Goal: Navigation & Orientation: Find specific page/section

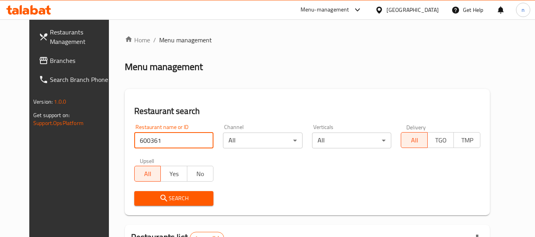
scroll to position [66, 0]
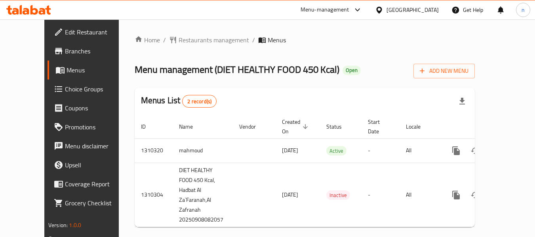
click at [382, 6] on icon at bounding box center [379, 10] width 8 height 8
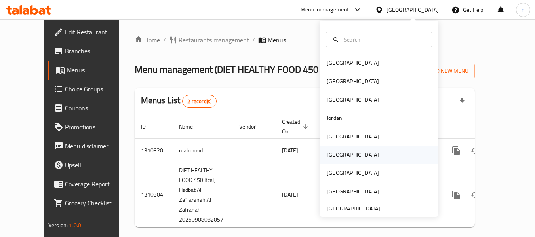
click at [331, 156] on div "[GEOGRAPHIC_DATA]" at bounding box center [352, 154] width 52 height 9
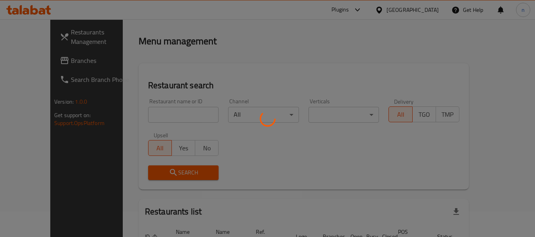
scroll to position [40, 0]
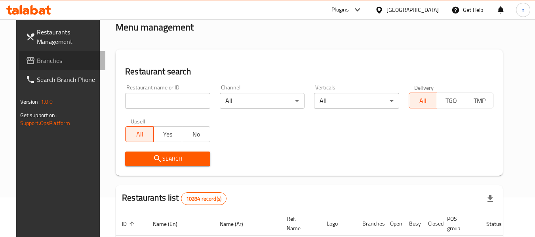
click at [38, 60] on span "Branches" at bounding box center [68, 60] width 63 height 9
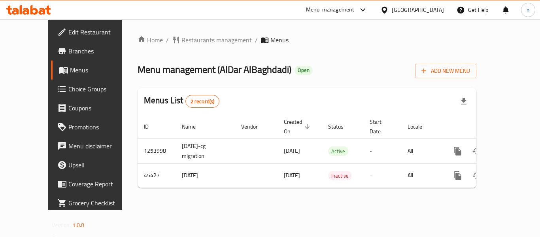
click at [387, 11] on icon at bounding box center [385, 9] width 6 height 7
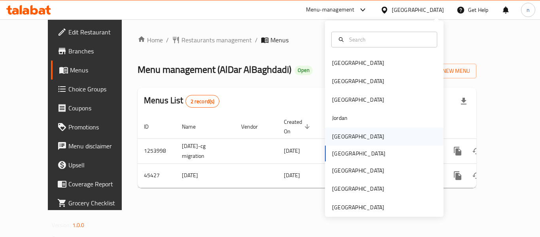
click at [342, 141] on div "[GEOGRAPHIC_DATA]" at bounding box center [358, 136] width 52 height 9
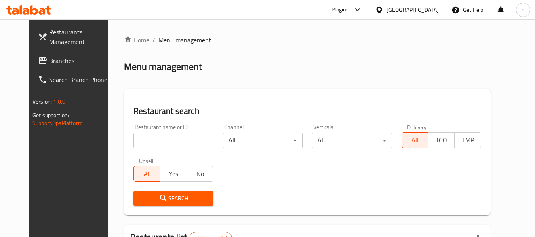
click at [49, 63] on span "Branches" at bounding box center [80, 60] width 63 height 9
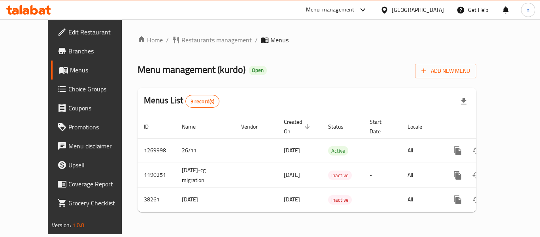
click at [365, 10] on icon at bounding box center [362, 9] width 5 height 3
click at [345, 91] on div "Restaurant-Management" at bounding box center [323, 87] width 62 height 9
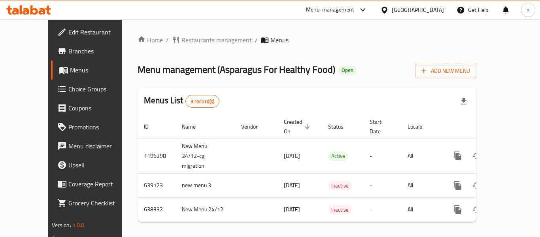
click at [361, 9] on icon at bounding box center [362, 9] width 9 height 9
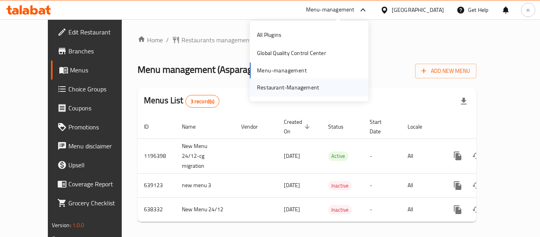
click at [296, 87] on div "Restaurant-Management" at bounding box center [288, 87] width 62 height 9
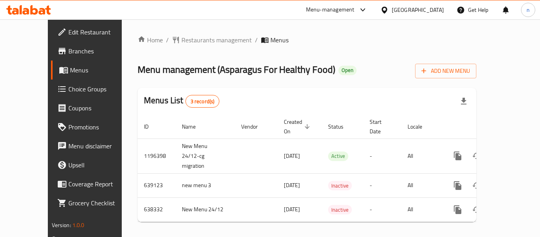
click at [388, 11] on icon at bounding box center [385, 10] width 8 height 8
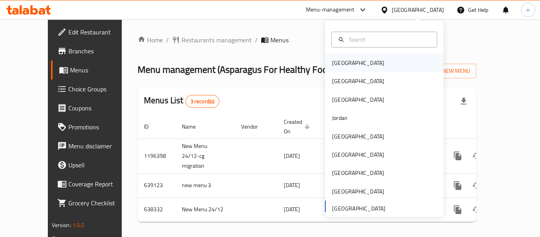
click at [345, 66] on div "Bahrain" at bounding box center [358, 63] width 65 height 18
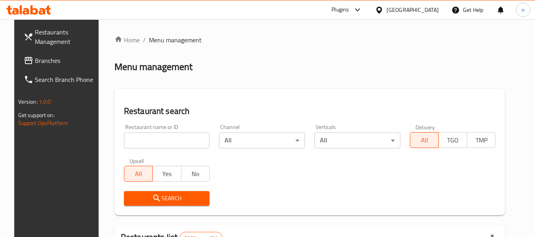
click at [362, 9] on icon at bounding box center [357, 9] width 9 height 9
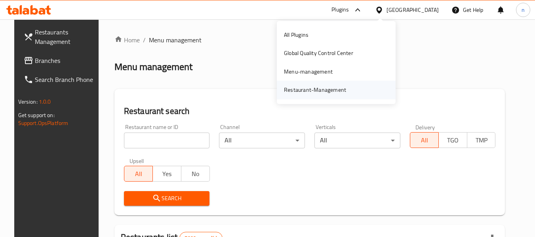
click at [331, 89] on div "Restaurant-Management" at bounding box center [315, 89] width 62 height 9
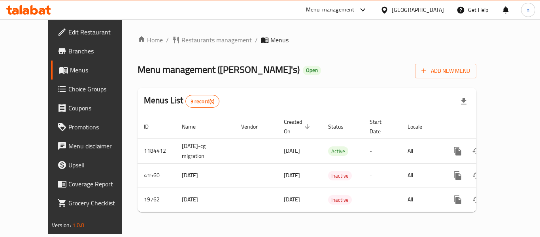
click at [387, 11] on icon at bounding box center [385, 9] width 6 height 7
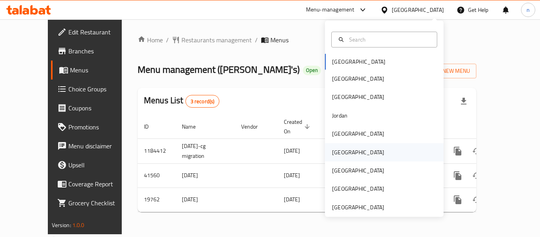
click at [338, 156] on div "Oman" at bounding box center [358, 152] width 52 height 9
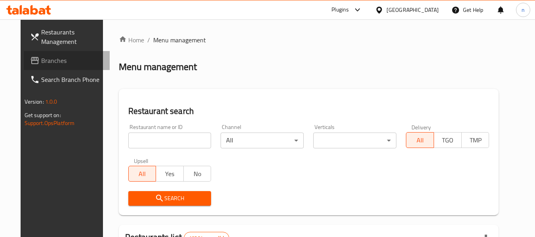
click at [48, 55] on link "Branches" at bounding box center [67, 60] width 86 height 19
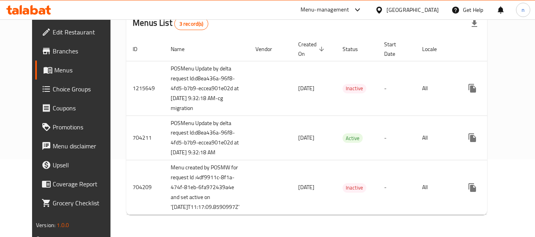
scroll to position [18, 0]
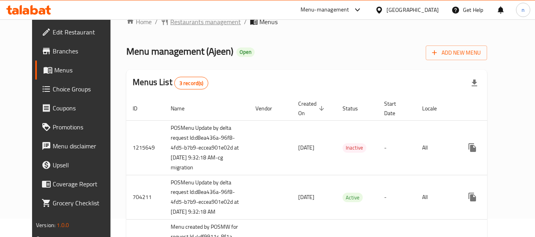
click at [175, 23] on span "Restaurants management" at bounding box center [205, 21] width 70 height 9
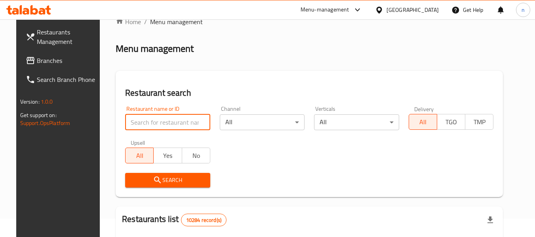
click at [135, 123] on input "search" at bounding box center [167, 122] width 85 height 16
paste input "601212"
type input "601212"
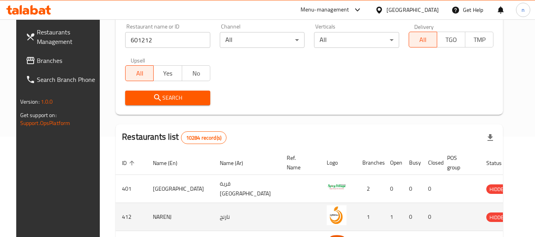
scroll to position [6, 0]
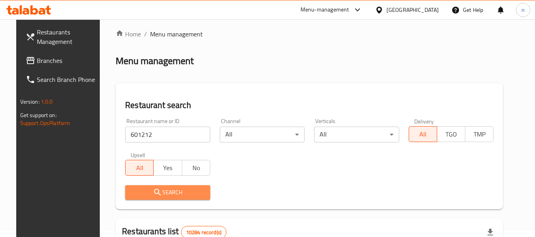
click at [169, 188] on span "Search" at bounding box center [167, 193] width 72 height 10
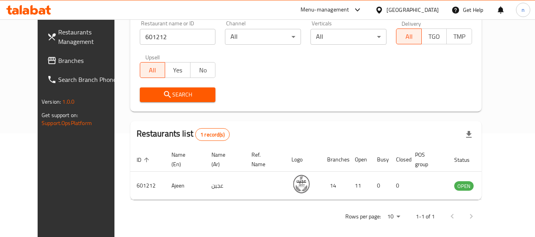
scroll to position [109, 0]
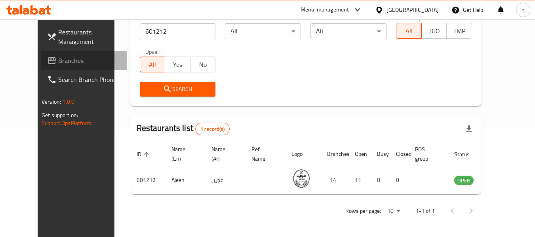
click at [58, 59] on span "Branches" at bounding box center [89, 60] width 63 height 9
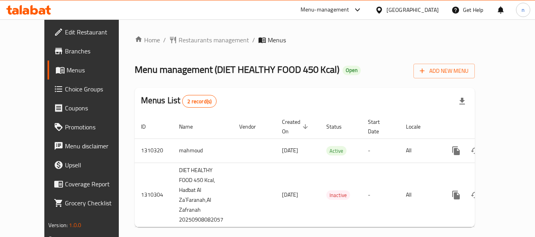
click at [355, 9] on icon at bounding box center [357, 9] width 9 height 9
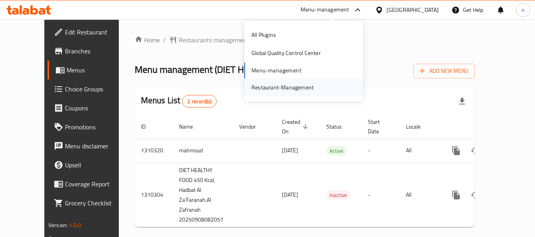
click at [280, 89] on div "Restaurant-Management" at bounding box center [282, 87] width 62 height 9
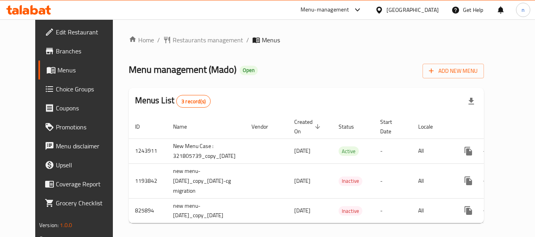
click at [361, 9] on icon at bounding box center [357, 9] width 9 height 9
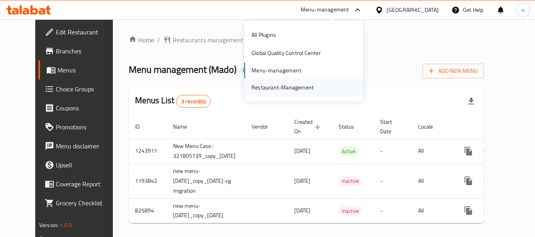
click at [304, 85] on div "Restaurant-Management" at bounding box center [282, 87] width 62 height 9
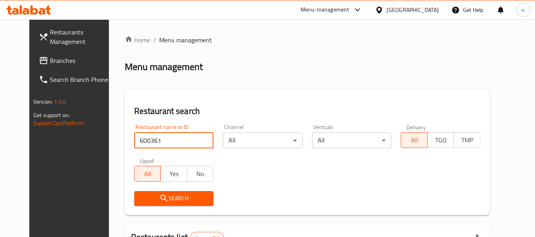
scroll to position [66, 0]
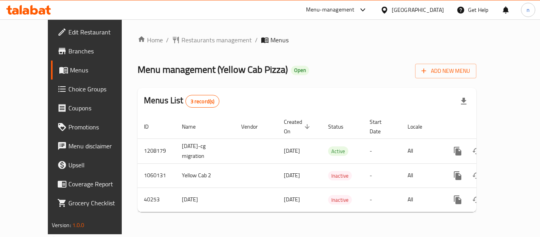
click at [387, 11] on icon at bounding box center [385, 9] width 6 height 7
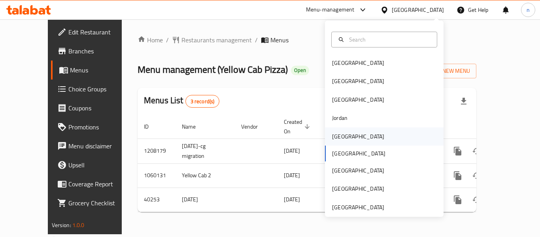
click at [338, 139] on div "[GEOGRAPHIC_DATA]" at bounding box center [358, 136] width 52 height 9
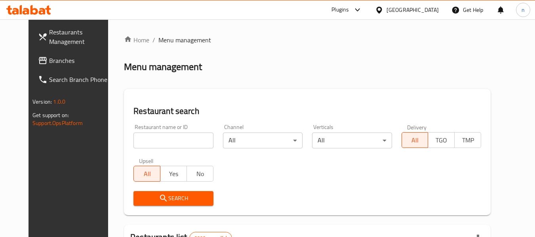
click at [359, 10] on icon at bounding box center [357, 9] width 5 height 3
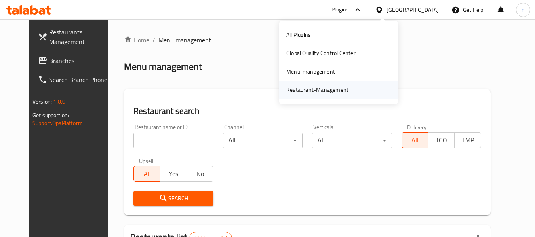
click at [329, 89] on div "Restaurant-Management" at bounding box center [317, 89] width 62 height 9
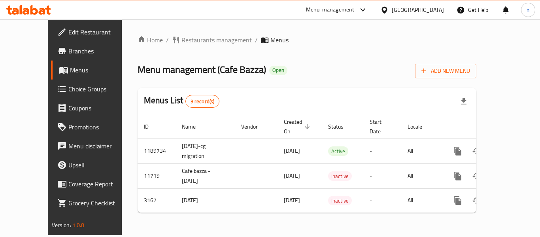
click at [368, 8] on icon at bounding box center [362, 9] width 9 height 9
click at [300, 85] on div "Restaurant-Management" at bounding box center [323, 87] width 62 height 9
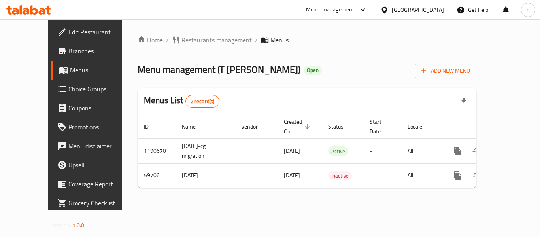
click at [368, 11] on icon at bounding box center [362, 9] width 9 height 9
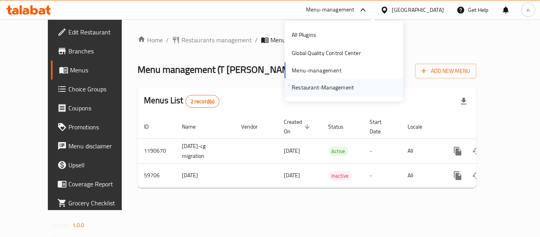
click at [332, 89] on div "Restaurant-Management" at bounding box center [323, 87] width 62 height 9
